Goal: Task Accomplishment & Management: Manage account settings

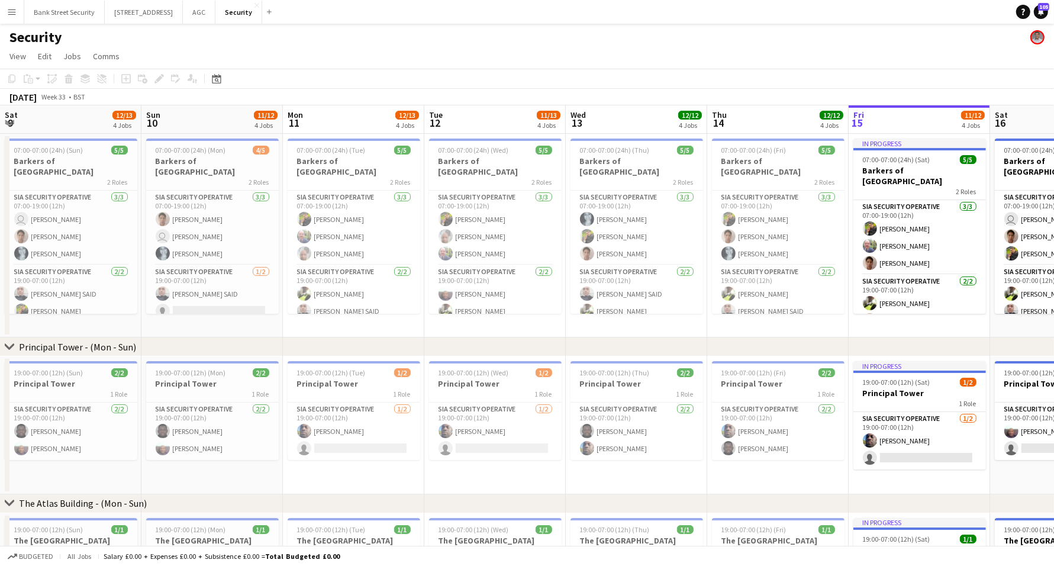
scroll to position [0, 282]
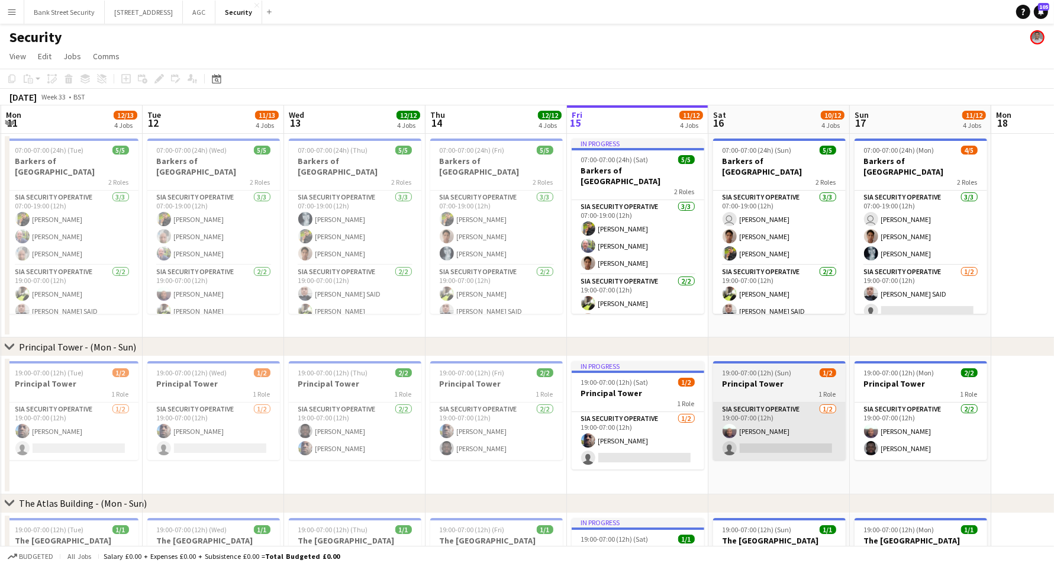
click at [837, 441] on app-card-role "SIA Security Operative [DATE] 19:00-07:00 (12h) [PERSON_NAME] single-neutral-ac…" at bounding box center [779, 430] width 133 height 57
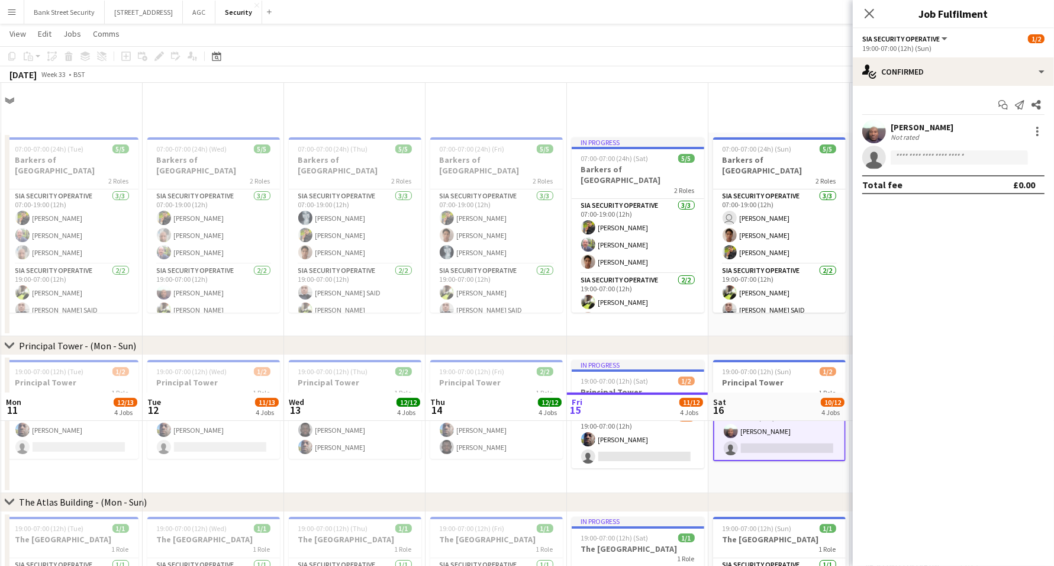
scroll to position [363, 0]
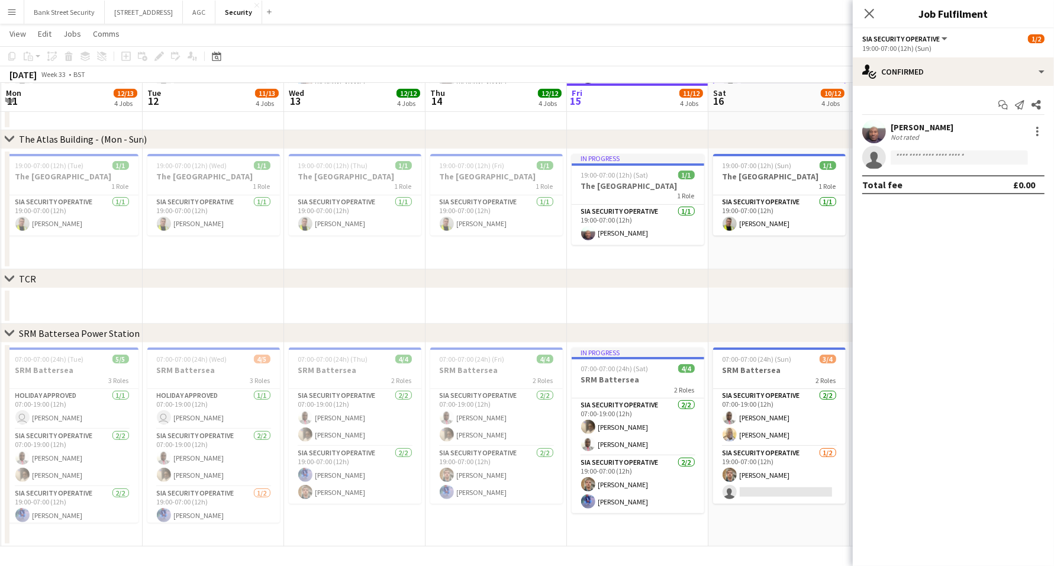
drag, startPoint x: 837, startPoint y: 441, endPoint x: 352, endPoint y: 563, distance: 500.8
click at [533, 269] on div "chevron-right TCR" at bounding box center [527, 278] width 1054 height 19
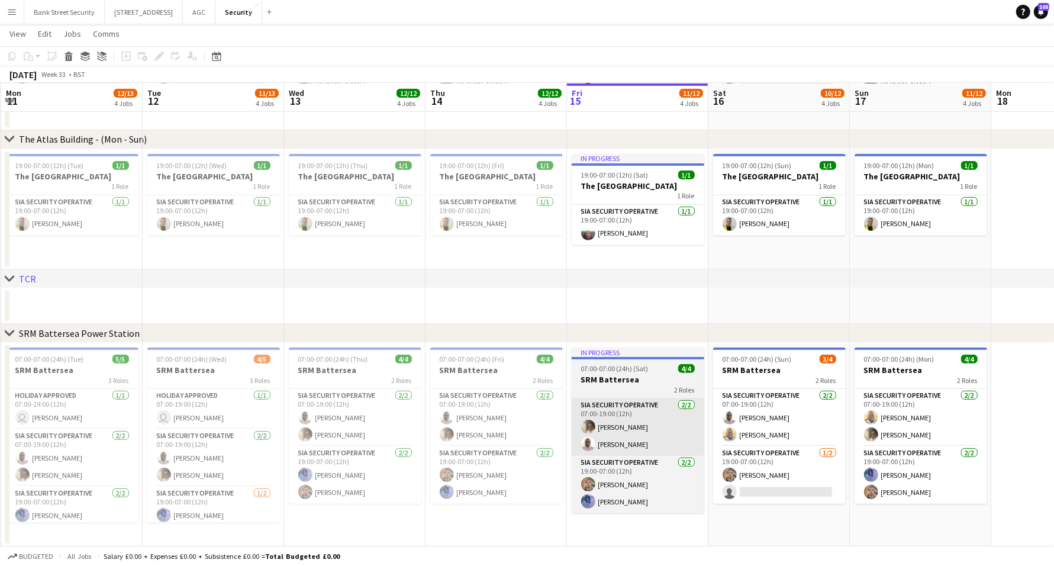
click at [698, 418] on app-card-role "SIA Security Operative [DATE] 07:00-19:00 (12h) [PERSON_NAME] [PERSON_NAME]" at bounding box center [638, 426] width 133 height 57
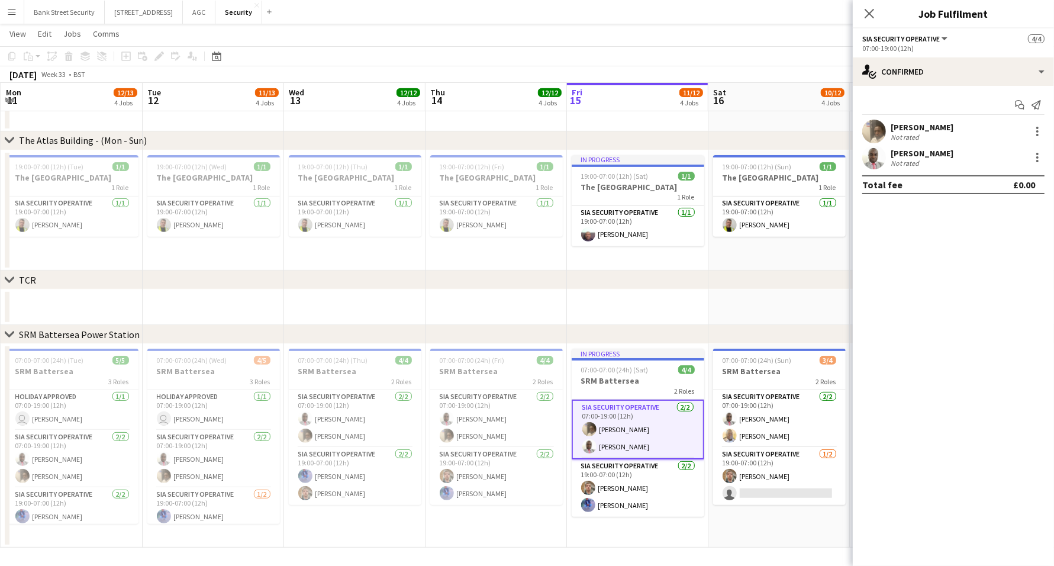
scroll to position [361, 0]
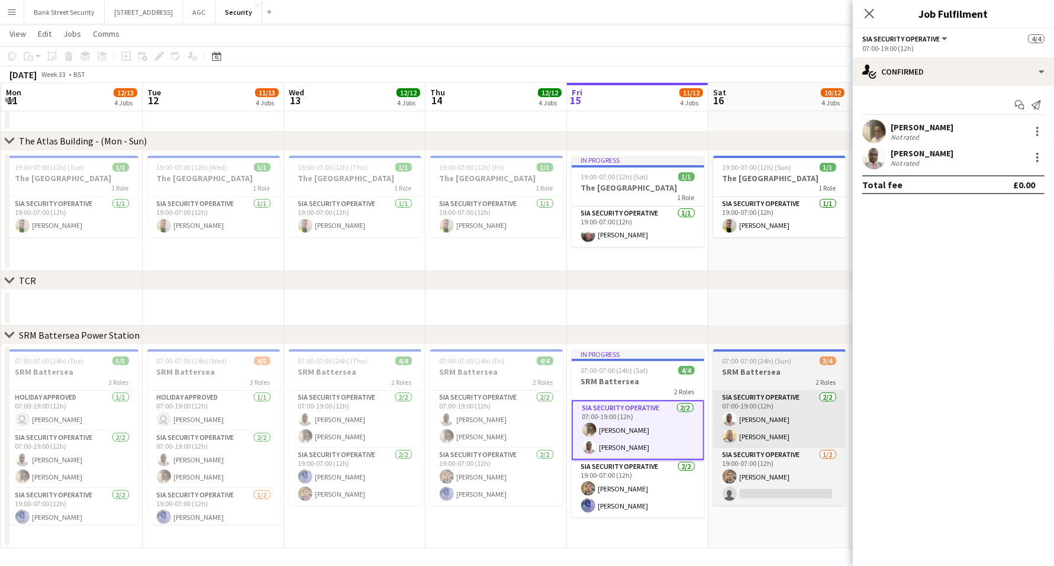
click at [798, 441] on app-card-role "SIA Security Operative [DATE] 07:00-19:00 (12h) [PERSON_NAME] [PERSON_NAME]" at bounding box center [779, 419] width 133 height 57
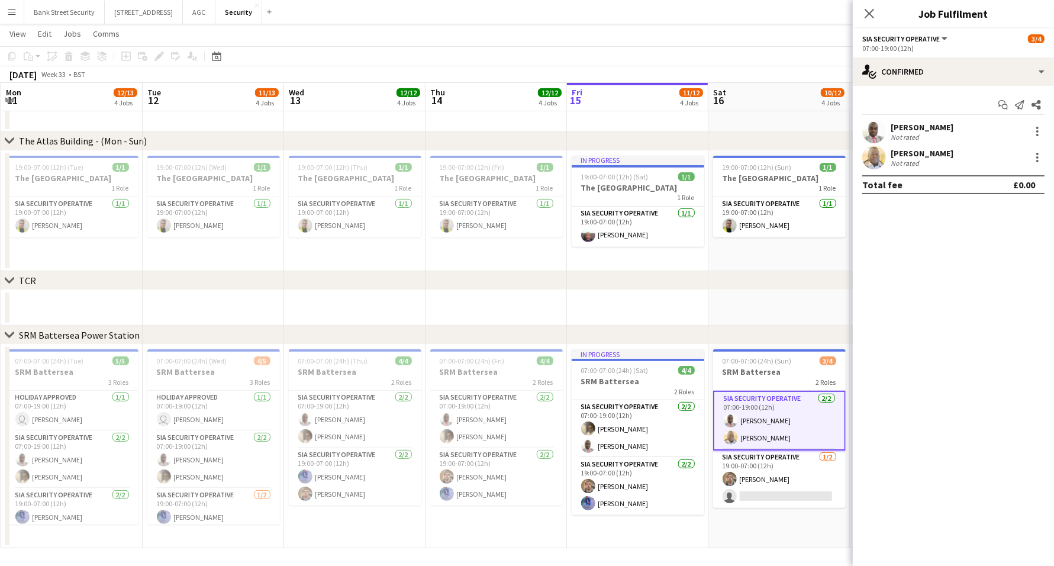
click at [821, 543] on app-date-cell "07:00-07:00 (24h) (Sun) 3/4 SRM Battersea 2 Roles SIA Security Operative [DATE]…" at bounding box center [778, 446] width 141 height 204
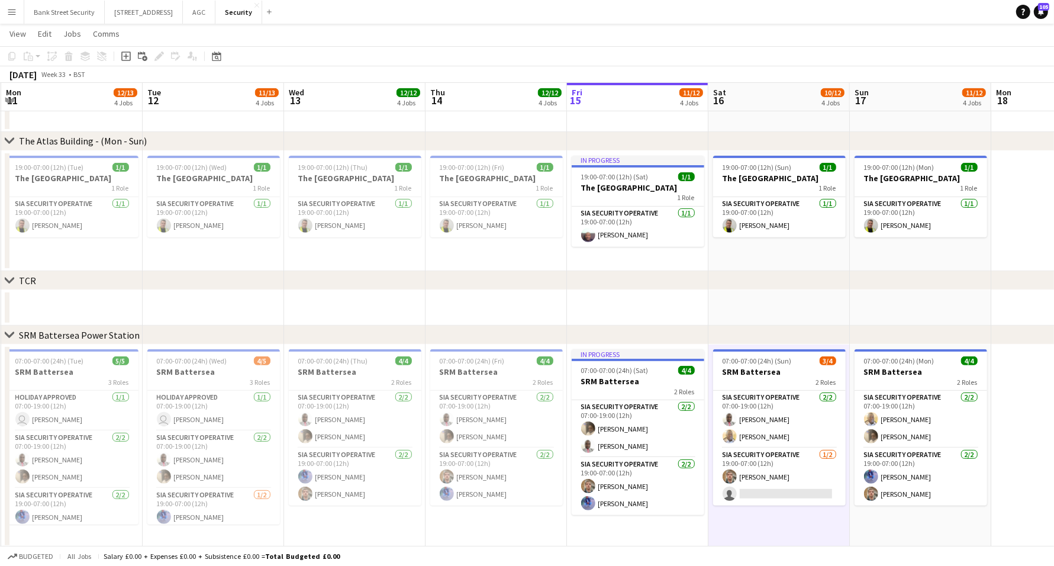
click at [837, 524] on app-date-cell "07:00-07:00 (24h) (Sun) 3/4 SRM Battersea 2 Roles SIA Security Operative [DATE]…" at bounding box center [778, 446] width 141 height 204
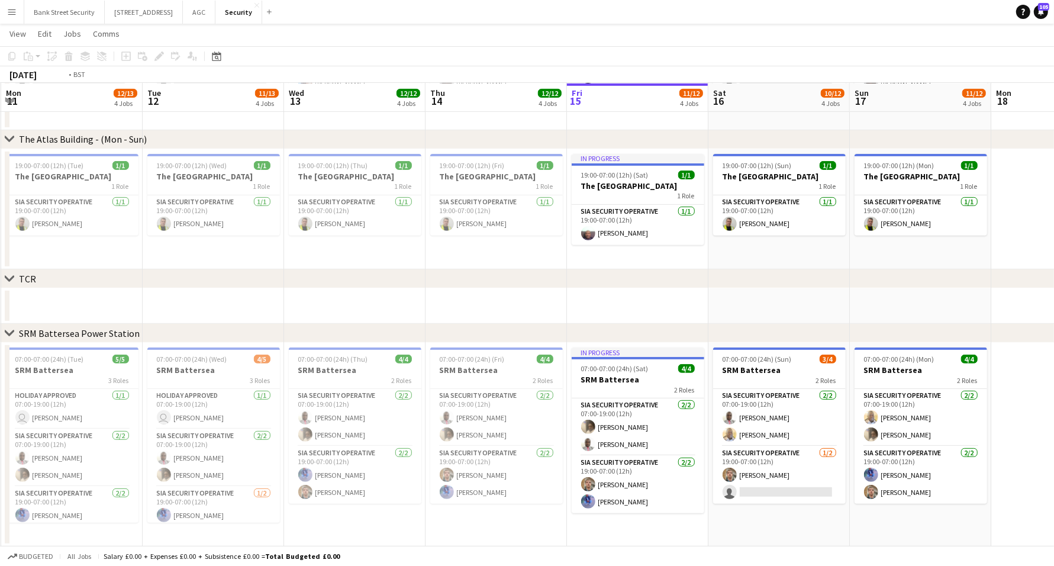
drag, startPoint x: 943, startPoint y: 160, endPoint x: 933, endPoint y: 160, distance: 10.1
